Goal: Information Seeking & Learning: Learn about a topic

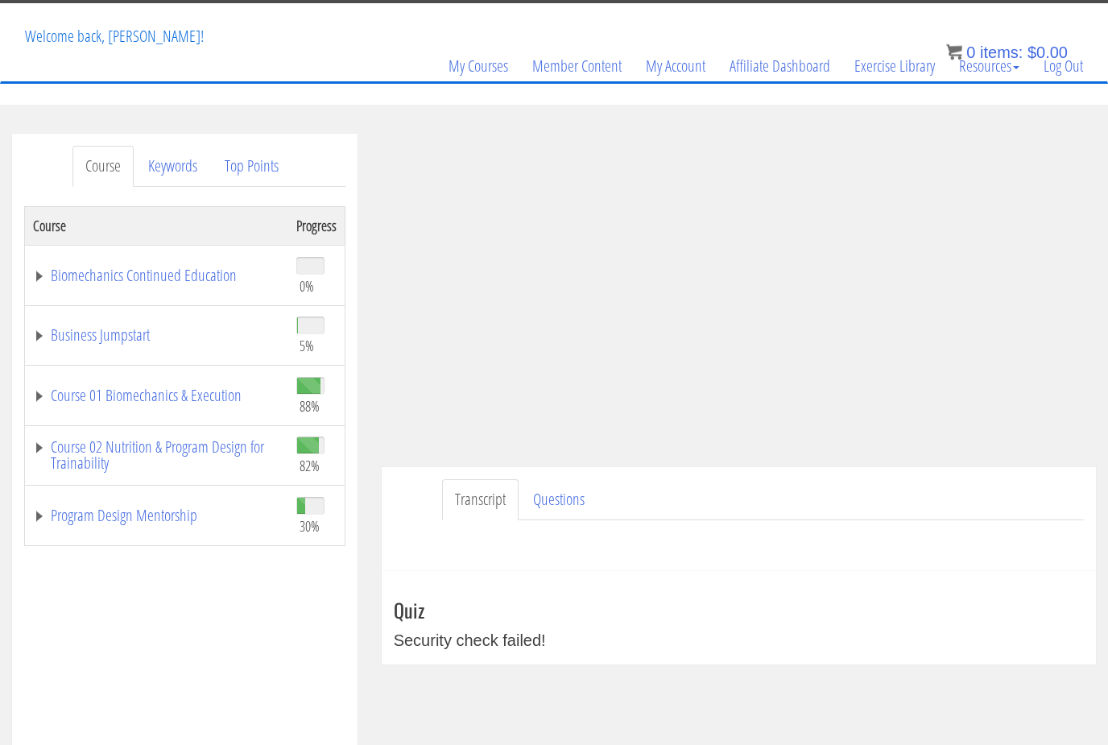
scroll to position [60, 0]
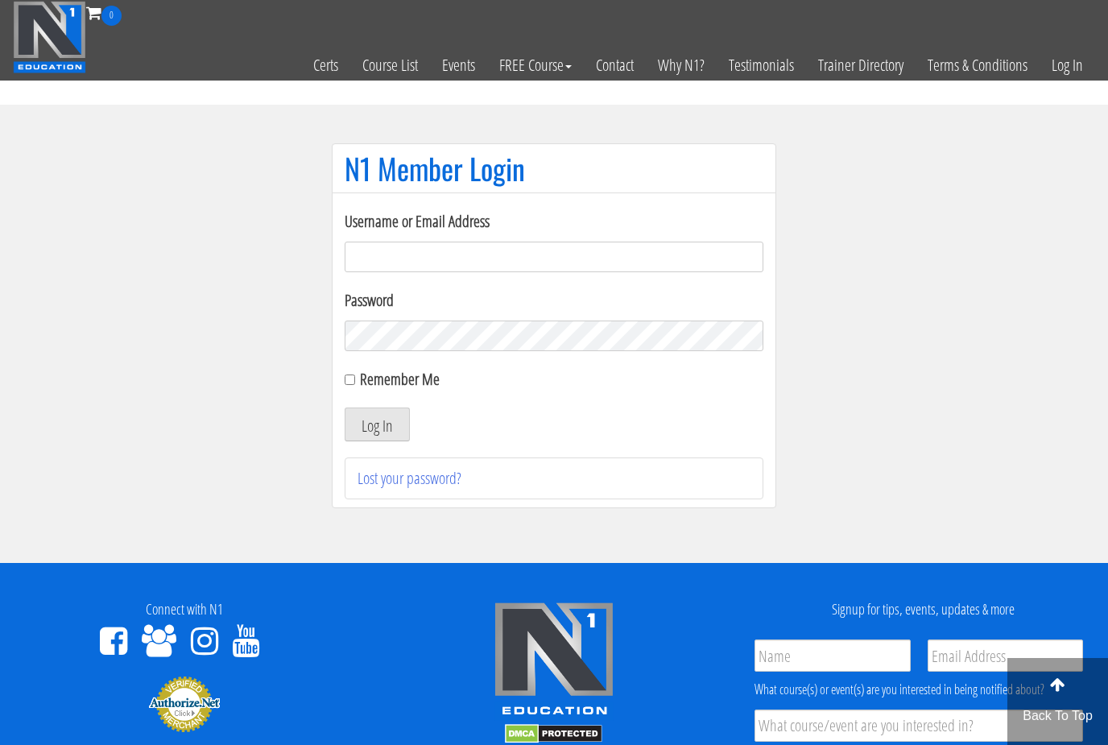
type input "lewiswilsonpt@gmail.com"
click at [384, 429] on button "Log In" at bounding box center [377, 424] width 65 height 34
click at [377, 430] on button "Log In" at bounding box center [377, 424] width 65 height 34
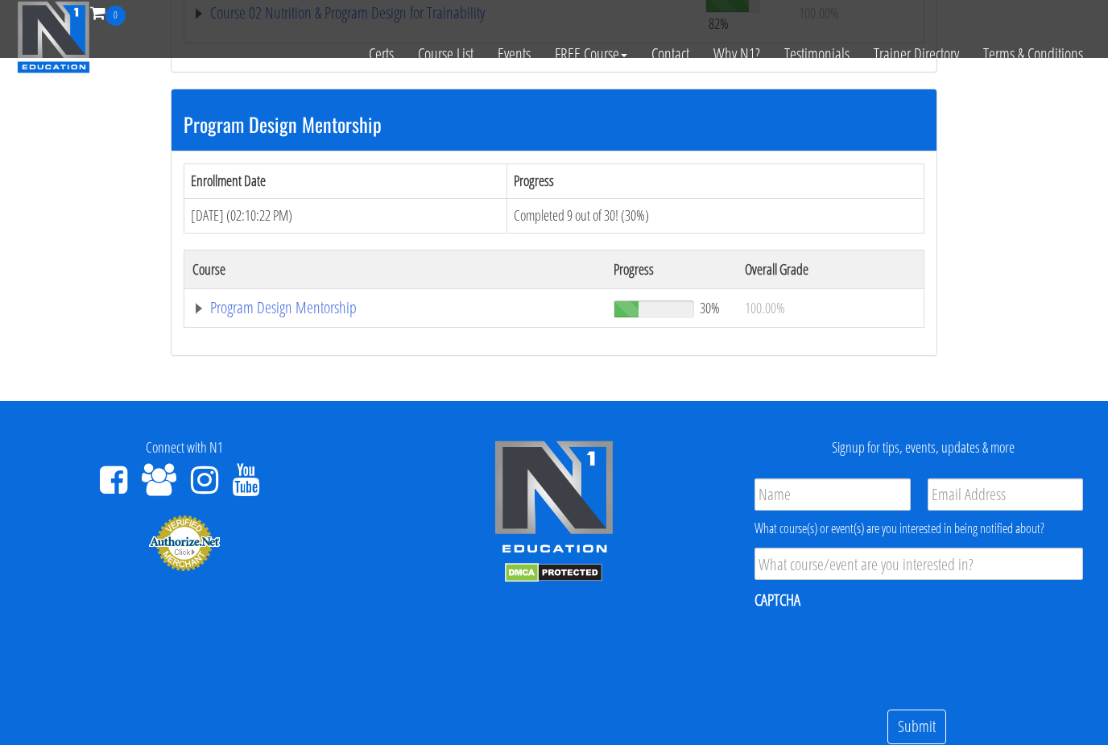
scroll to position [1412, 0]
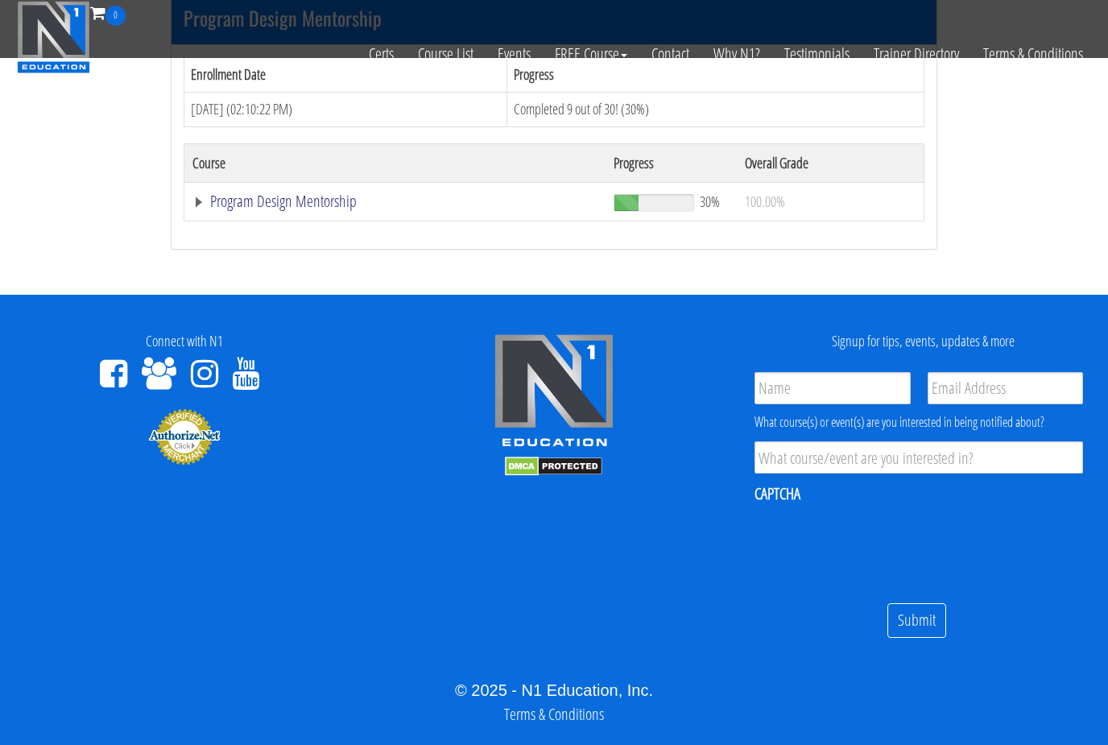
click at [332, 193] on link "Program Design Mentorship" at bounding box center [394, 201] width 405 height 16
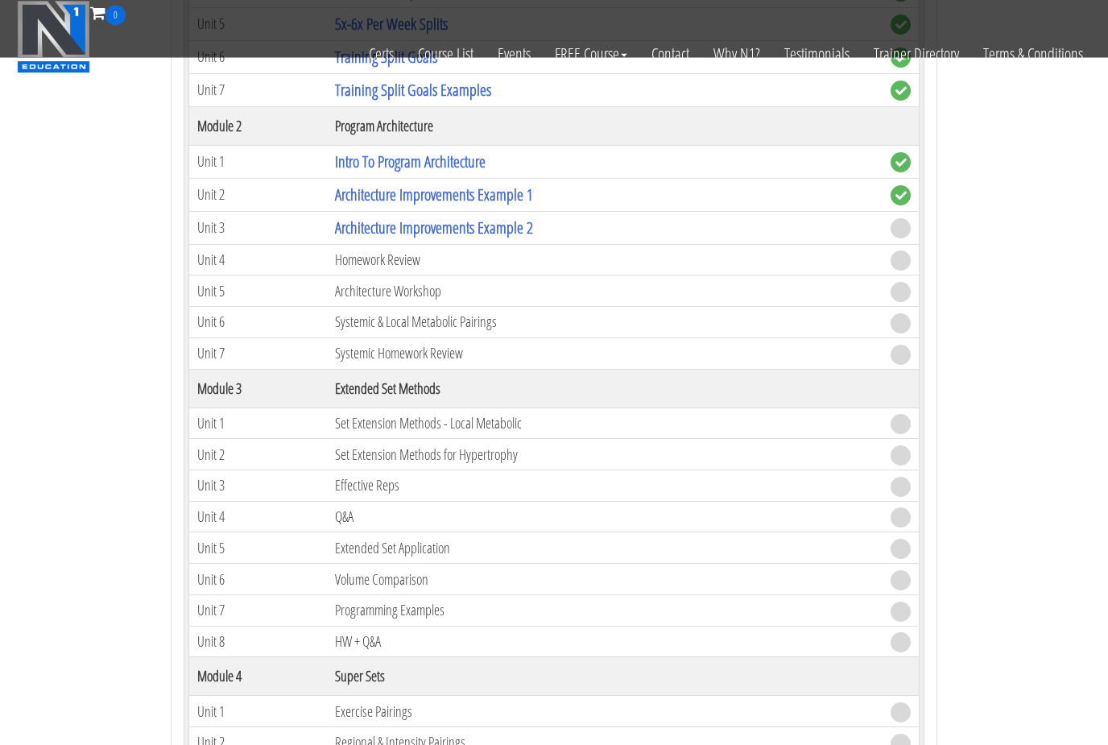
scroll to position [1801, 0]
click at [528, 218] on link "Architecture Improvements Example 2" at bounding box center [434, 228] width 198 height 22
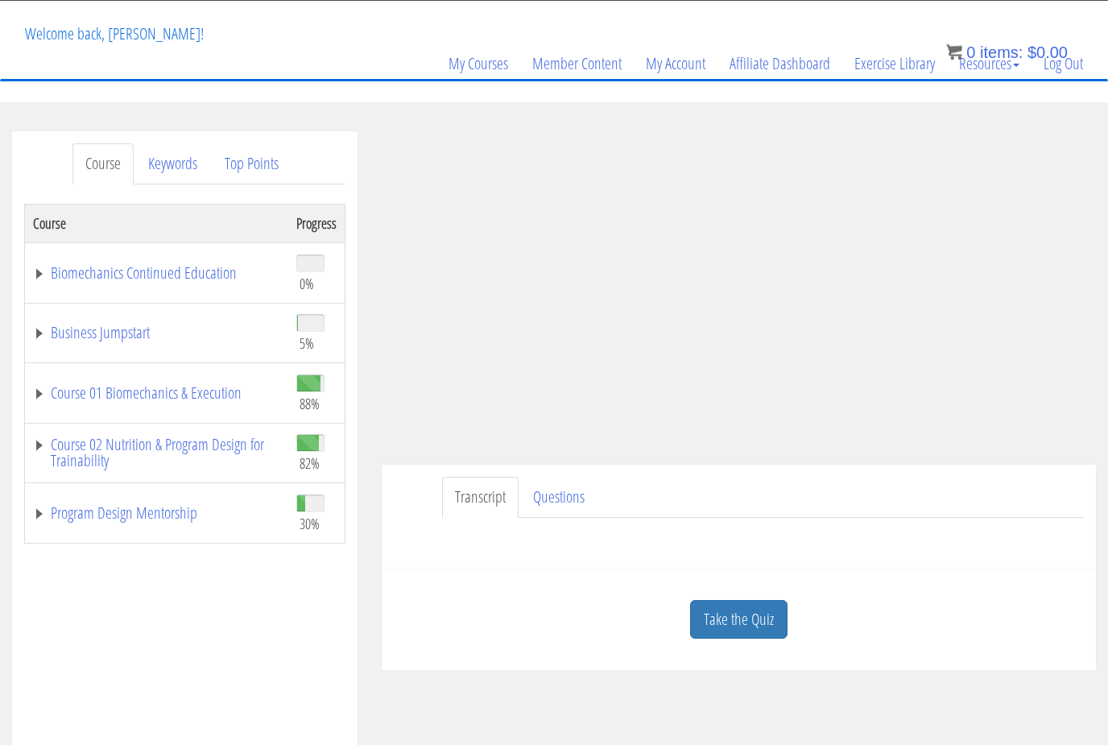
scroll to position [110, 0]
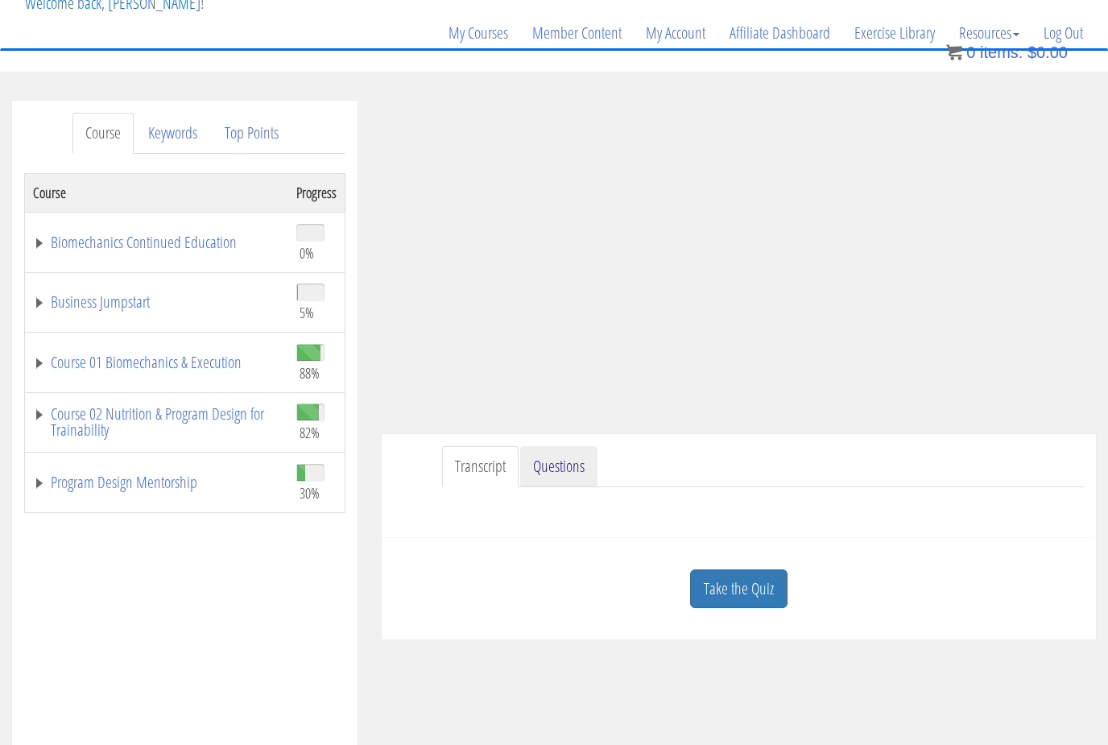
click at [574, 473] on link "Questions" at bounding box center [558, 466] width 77 height 41
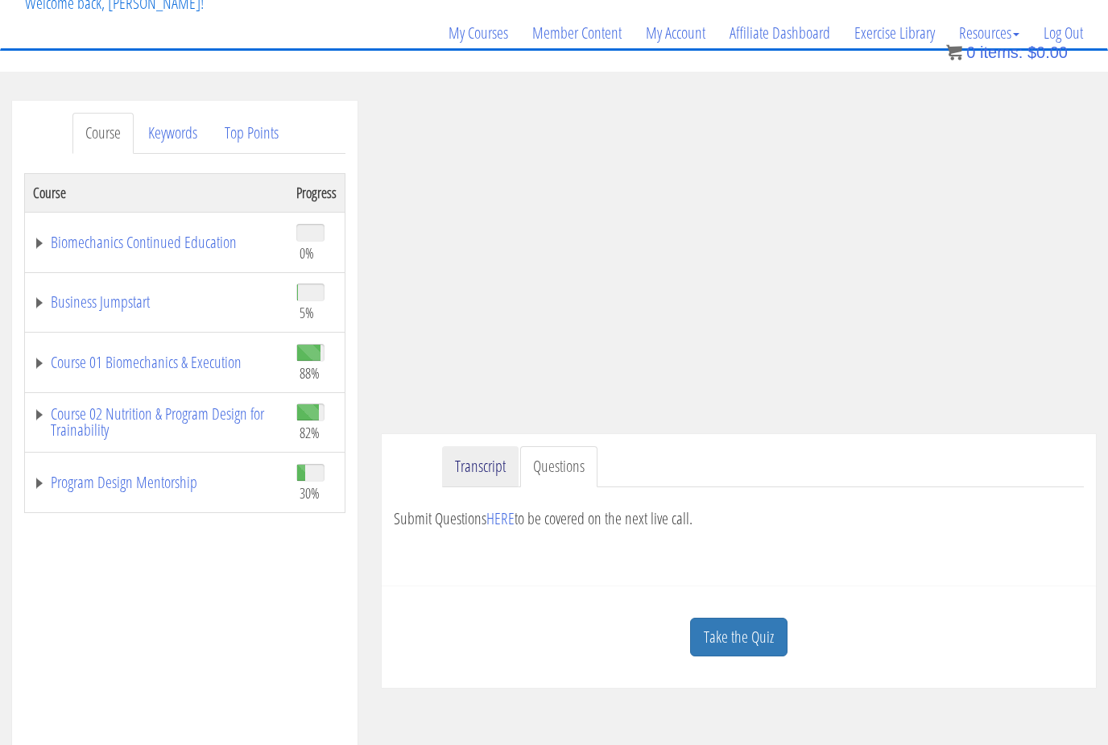
click at [495, 469] on link "Transcript" at bounding box center [480, 466] width 76 height 41
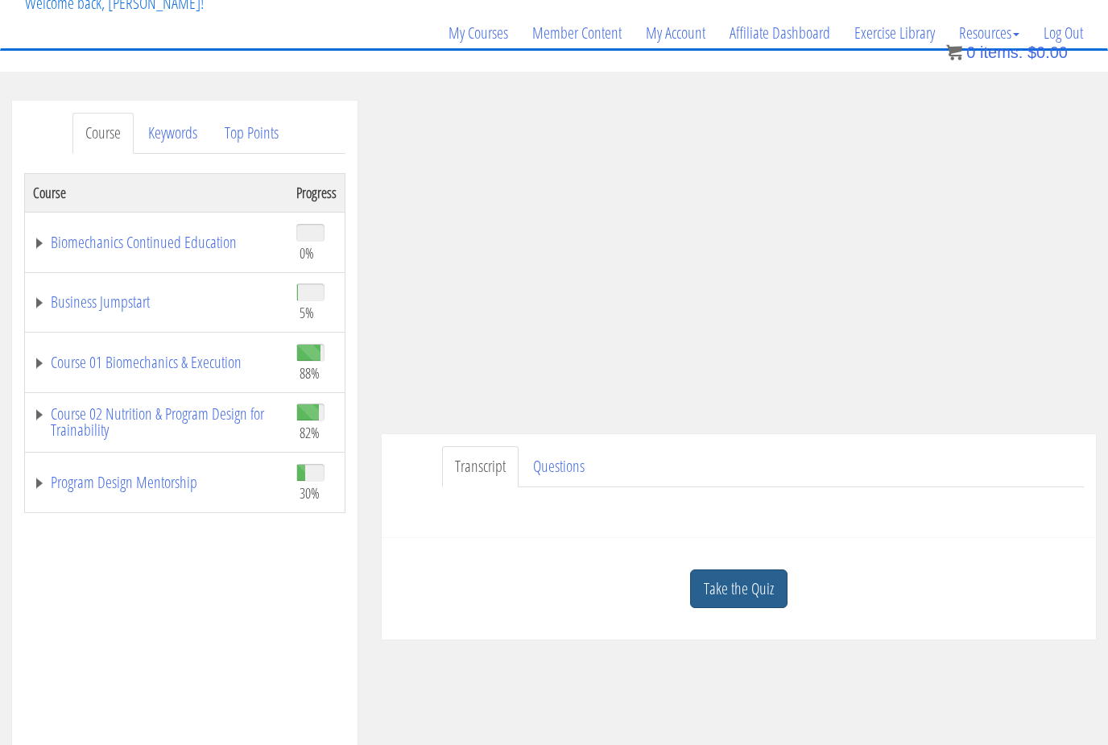
click at [751, 607] on link "Take the Quiz" at bounding box center [738, 588] width 97 height 39
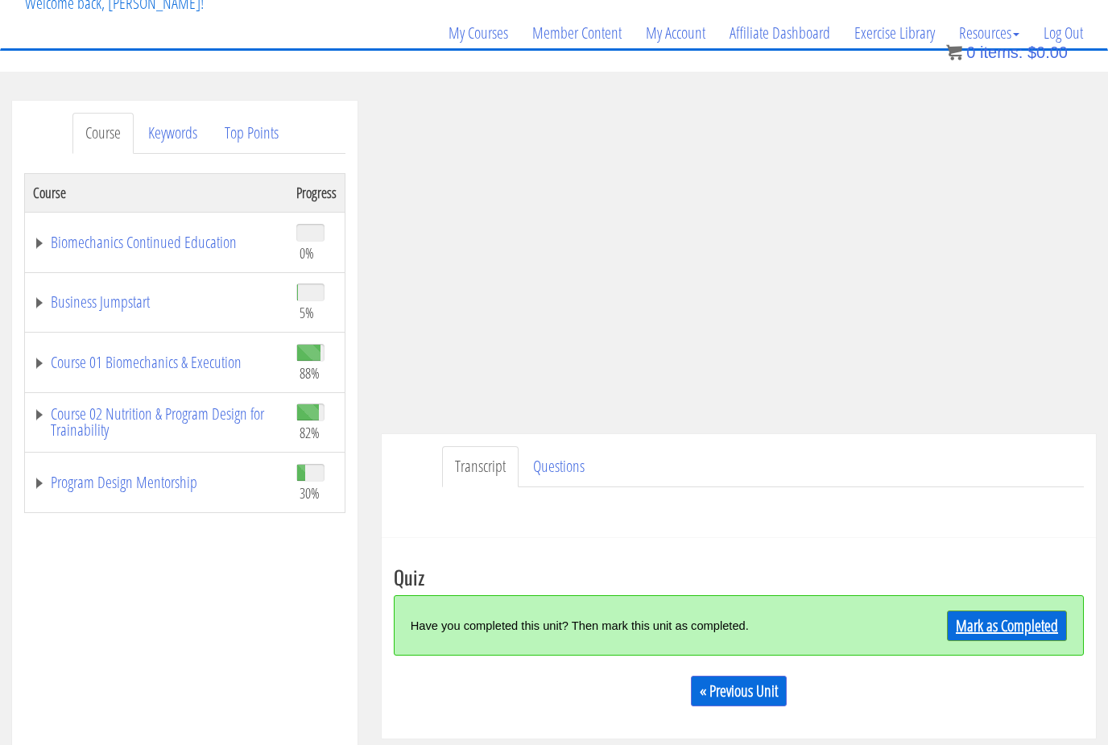
click at [1030, 625] on link "Mark as Completed" at bounding box center [1007, 625] width 120 height 31
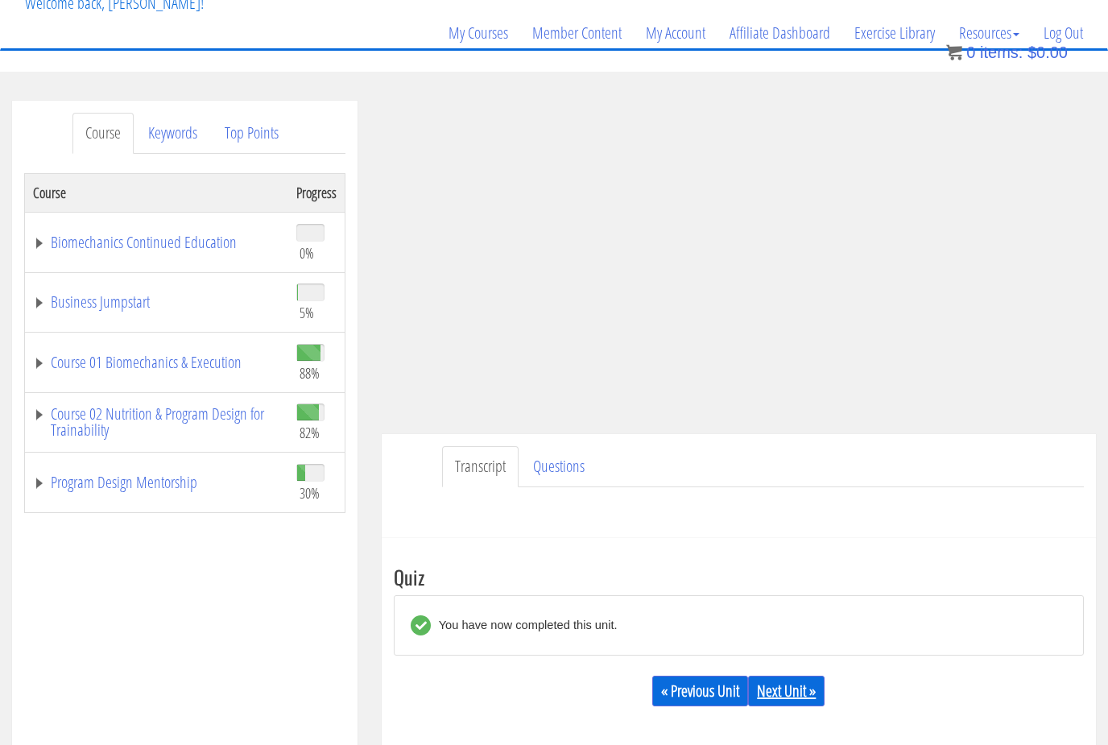
click at [807, 688] on link "Next Unit »" at bounding box center [786, 690] width 76 height 31
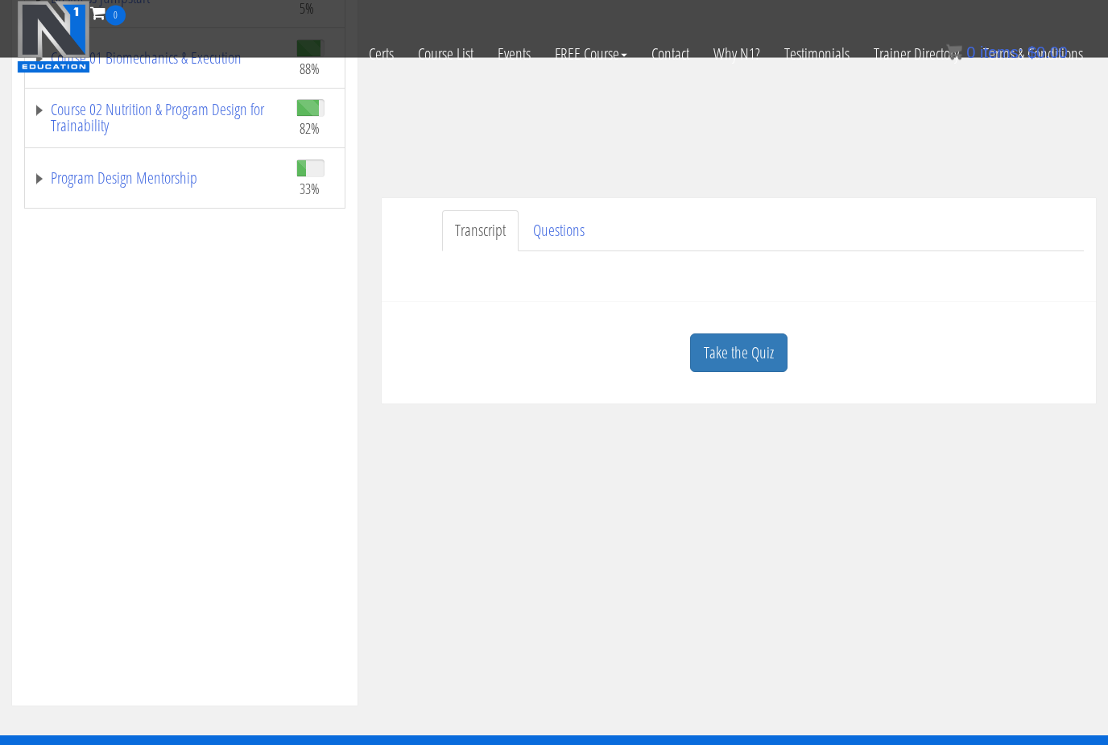
scroll to position [324, 0]
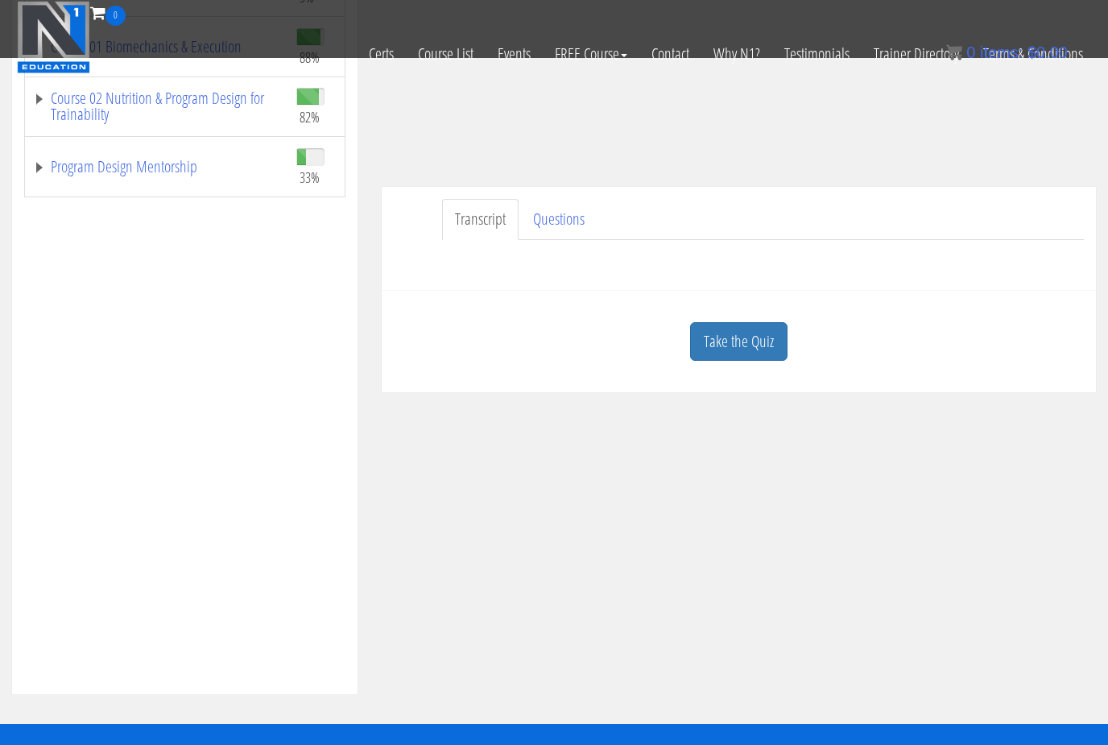
click at [683, 324] on div "Take the Quiz" at bounding box center [739, 342] width 690 height 78
click at [700, 333] on link "Take the Quiz" at bounding box center [738, 341] width 97 height 39
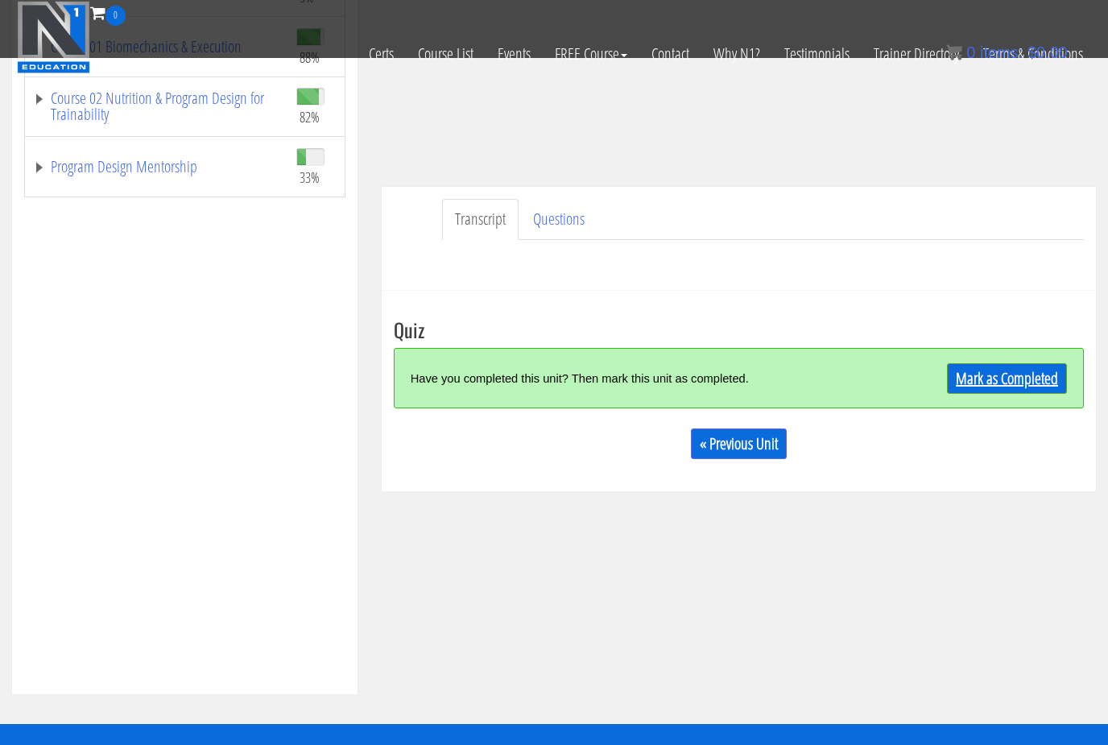
click at [959, 372] on link "Mark as Completed" at bounding box center [1007, 378] width 120 height 31
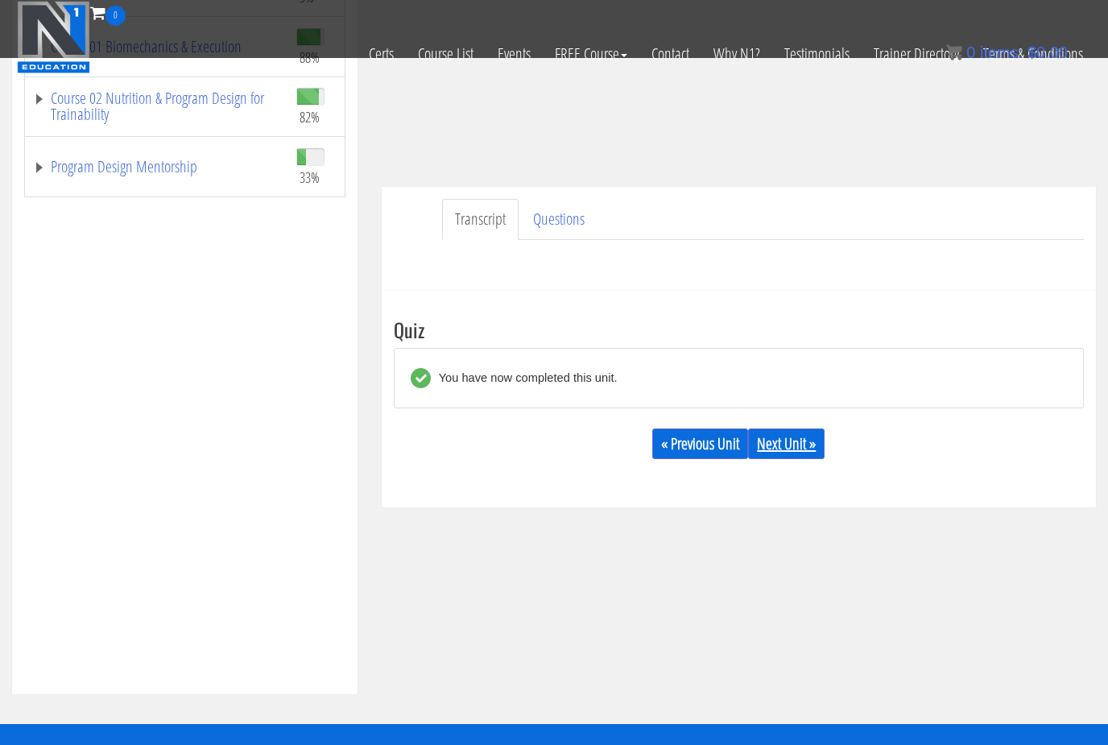
click at [782, 447] on link "Next Unit »" at bounding box center [786, 443] width 76 height 31
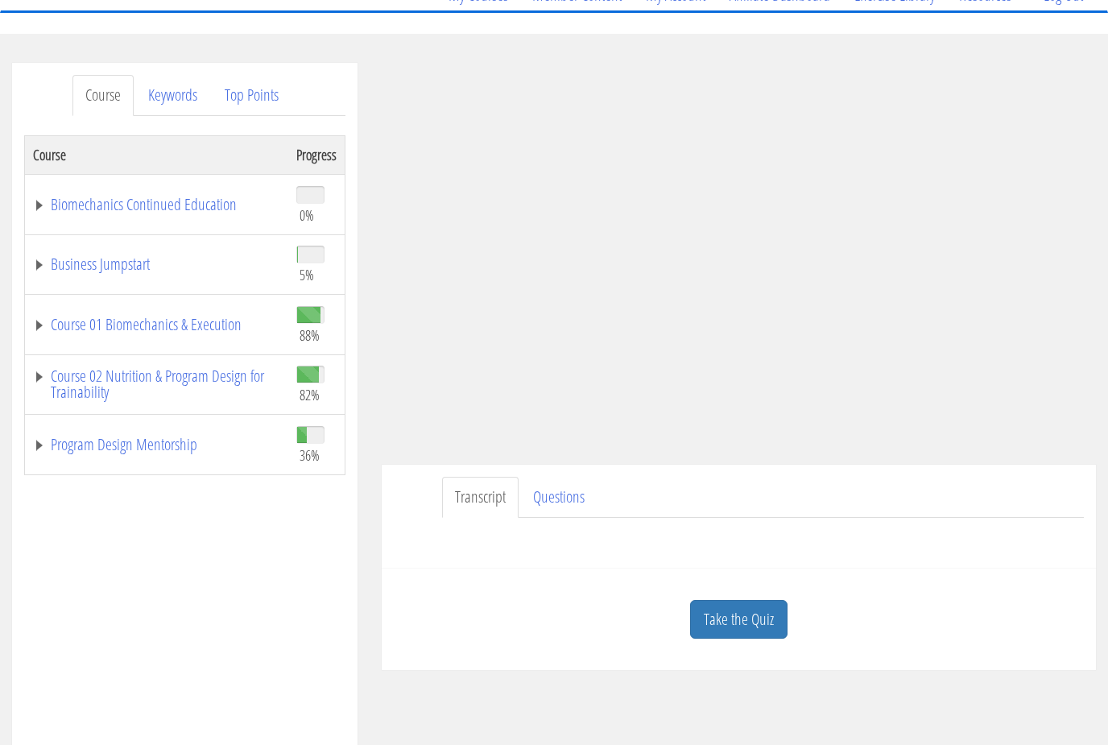
scroll to position [147, 0]
